Goal: Task Accomplishment & Management: Use online tool/utility

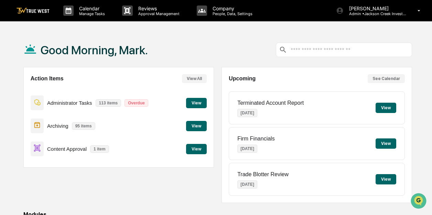
click at [199, 146] on button "View" at bounding box center [196, 149] width 21 height 10
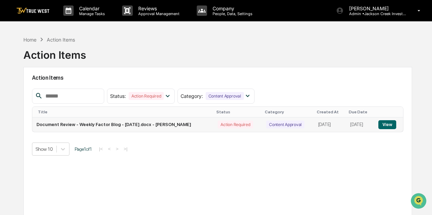
click at [393, 122] on button "View" at bounding box center [387, 124] width 18 height 9
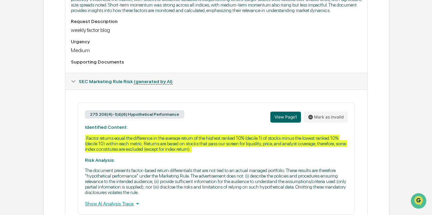
scroll to position [234, 0]
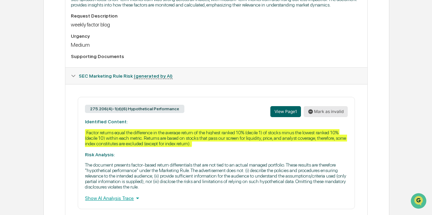
click at [320, 115] on button "Mark as invalid" at bounding box center [325, 111] width 44 height 11
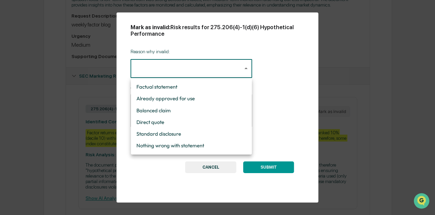
click at [245, 68] on body "Calendar Manage Tasks Reviews Approval Management Company People, Data, Setting…" at bounding box center [217, 3] width 435 height 474
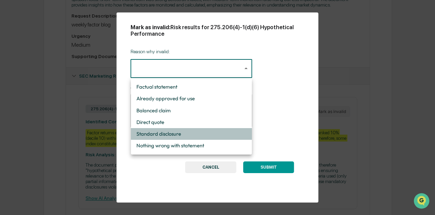
click at [178, 133] on li "Standard disclosure" at bounding box center [191, 134] width 121 height 12
type input "**********"
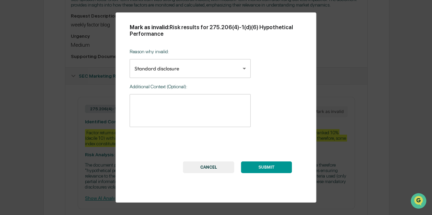
click at [263, 168] on button "SUBMIT" at bounding box center [266, 168] width 51 height 12
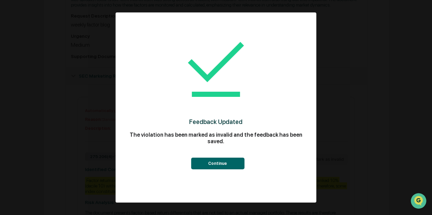
click at [219, 166] on button "Continue" at bounding box center [217, 164] width 53 height 12
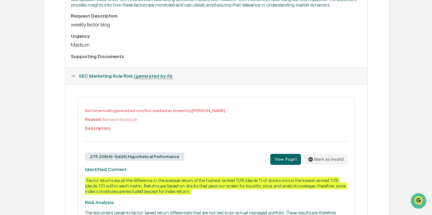
scroll to position [46, 0]
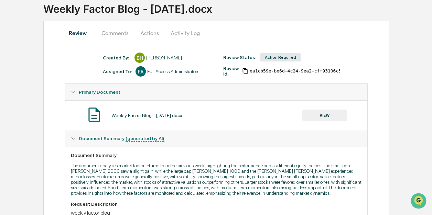
click at [143, 32] on button "Actions" at bounding box center [149, 33] width 31 height 16
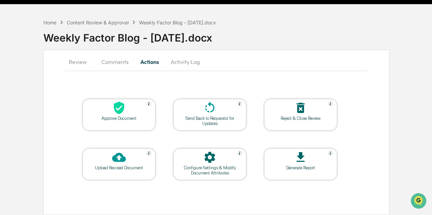
scroll to position [16, 0]
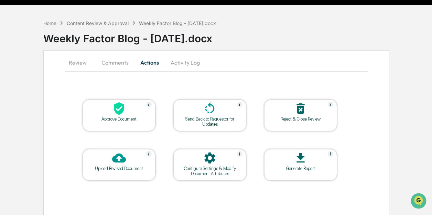
click at [115, 114] on icon at bounding box center [119, 109] width 14 height 14
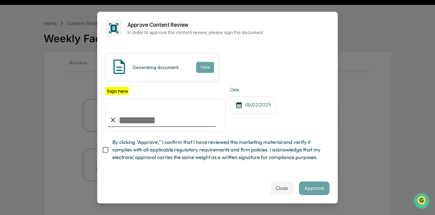
click at [123, 118] on input "Sign here" at bounding box center [165, 115] width 120 height 33
click at [131, 121] on input "Sign here" at bounding box center [165, 115] width 120 height 33
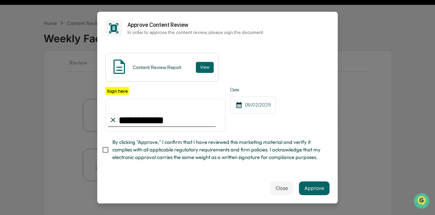
type input "**********"
click at [310, 186] on button "Approve" at bounding box center [314, 188] width 31 height 14
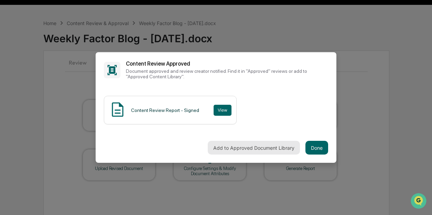
click at [255, 147] on button "Add to Approved Document Library" at bounding box center [254, 148] width 92 height 14
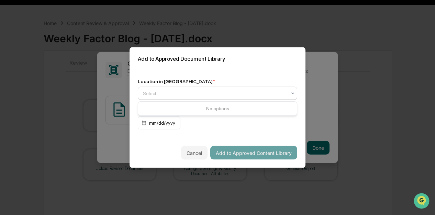
click at [236, 92] on div at bounding box center [215, 93] width 144 height 7
click at [209, 105] on div "Approved Content Library" at bounding box center [217, 110] width 159 height 14
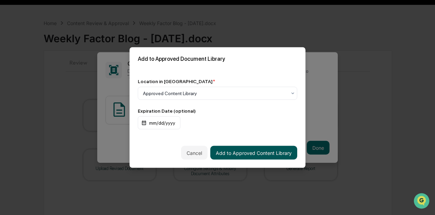
click at [223, 155] on button "Add to Approved Content Library" at bounding box center [253, 153] width 87 height 14
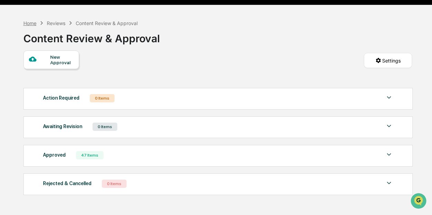
click at [31, 22] on div "Home" at bounding box center [29, 23] width 13 height 6
